Goal: Information Seeking & Learning: Learn about a topic

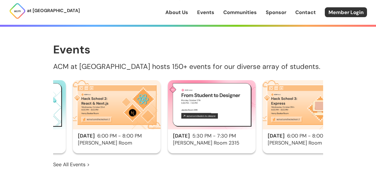
scroll to position [0, 1153]
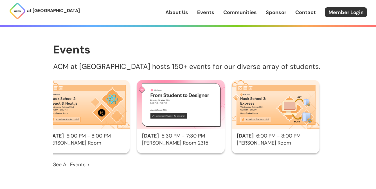
click at [70, 165] on link "See All Events >" at bounding box center [71, 164] width 37 height 7
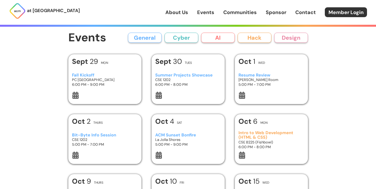
click at [219, 40] on button "AI" at bounding box center [218, 38] width 34 height 10
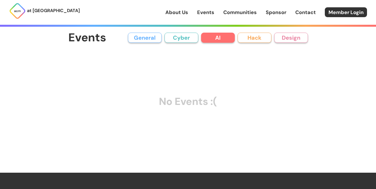
click at [178, 38] on button "Cyber" at bounding box center [182, 38] width 34 height 10
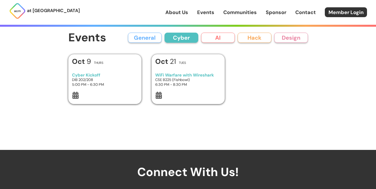
click at [151, 38] on button "General" at bounding box center [145, 38] width 34 height 10
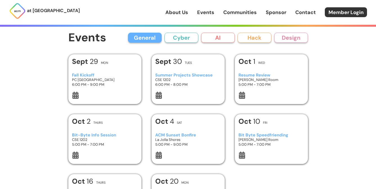
click at [250, 38] on button "Hack" at bounding box center [255, 38] width 34 height 10
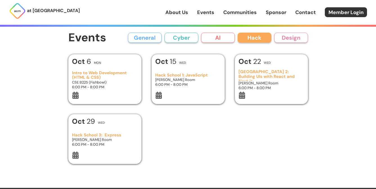
click at [184, 133] on div "Add Event to Calendar Google Calendar Apple Calendar Cancel [DATE] Mon Intro to…" at bounding box center [188, 109] width 240 height 110
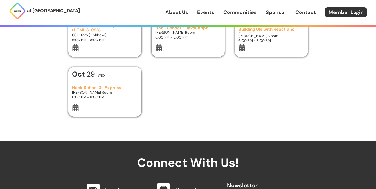
scroll to position [79, 0]
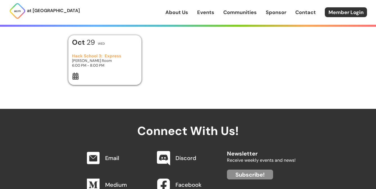
click at [171, 160] on link at bounding box center [164, 159] width 18 height 20
